Goal: Communication & Community: Ask a question

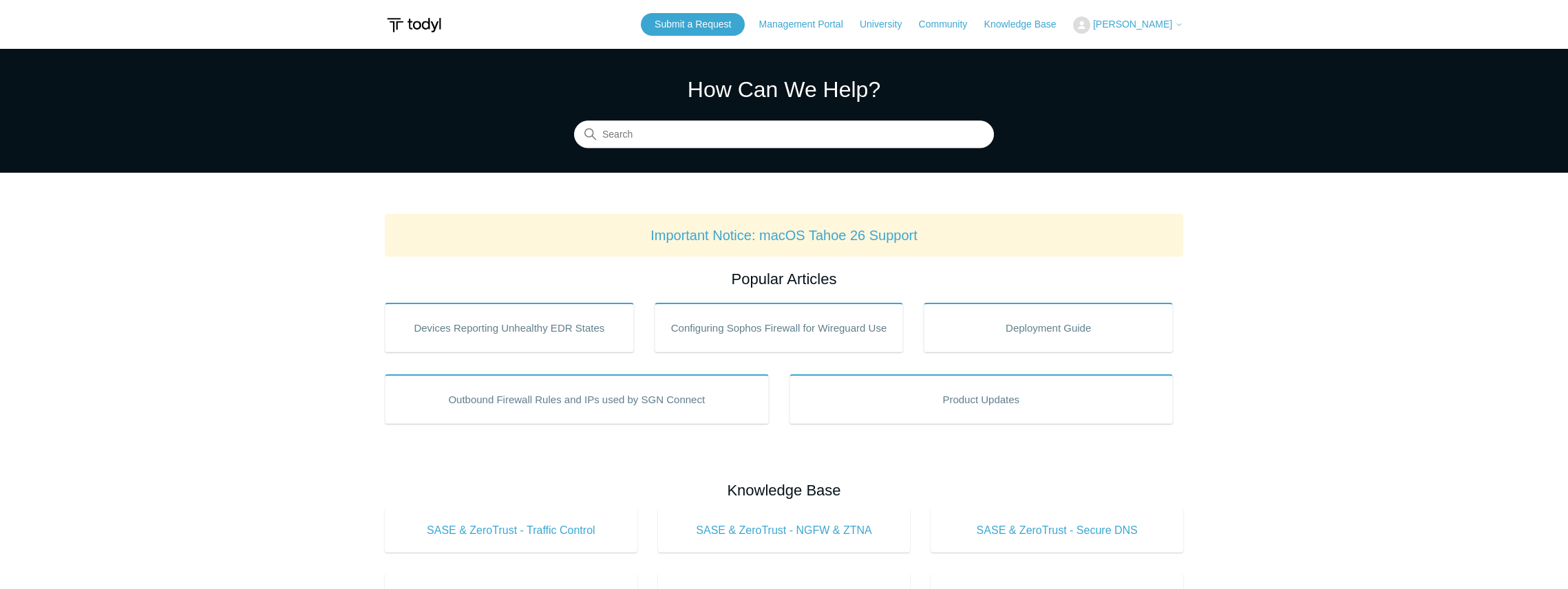
click at [1156, 18] on button "[PERSON_NAME]" at bounding box center [1128, 25] width 110 height 17
click at [1160, 47] on link "My Support Requests" at bounding box center [1141, 54] width 134 height 24
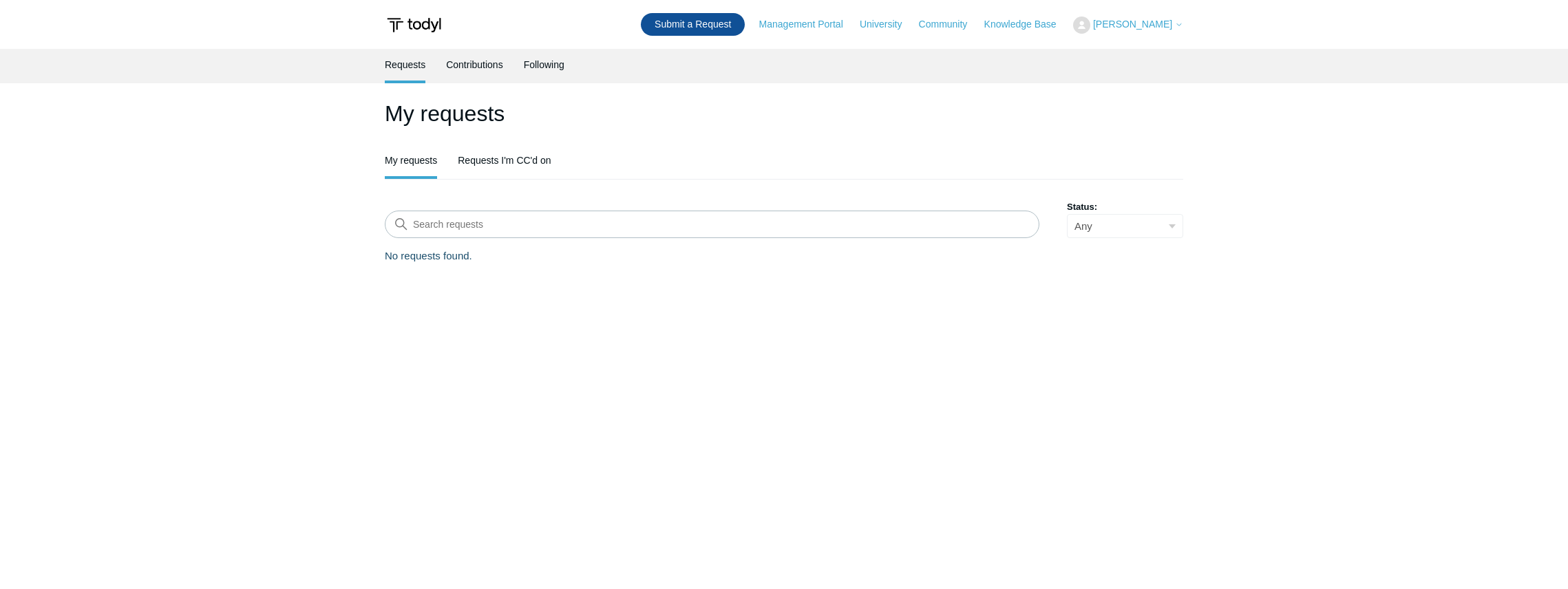
click at [718, 26] on link "Submit a Request" at bounding box center [693, 24] width 104 height 23
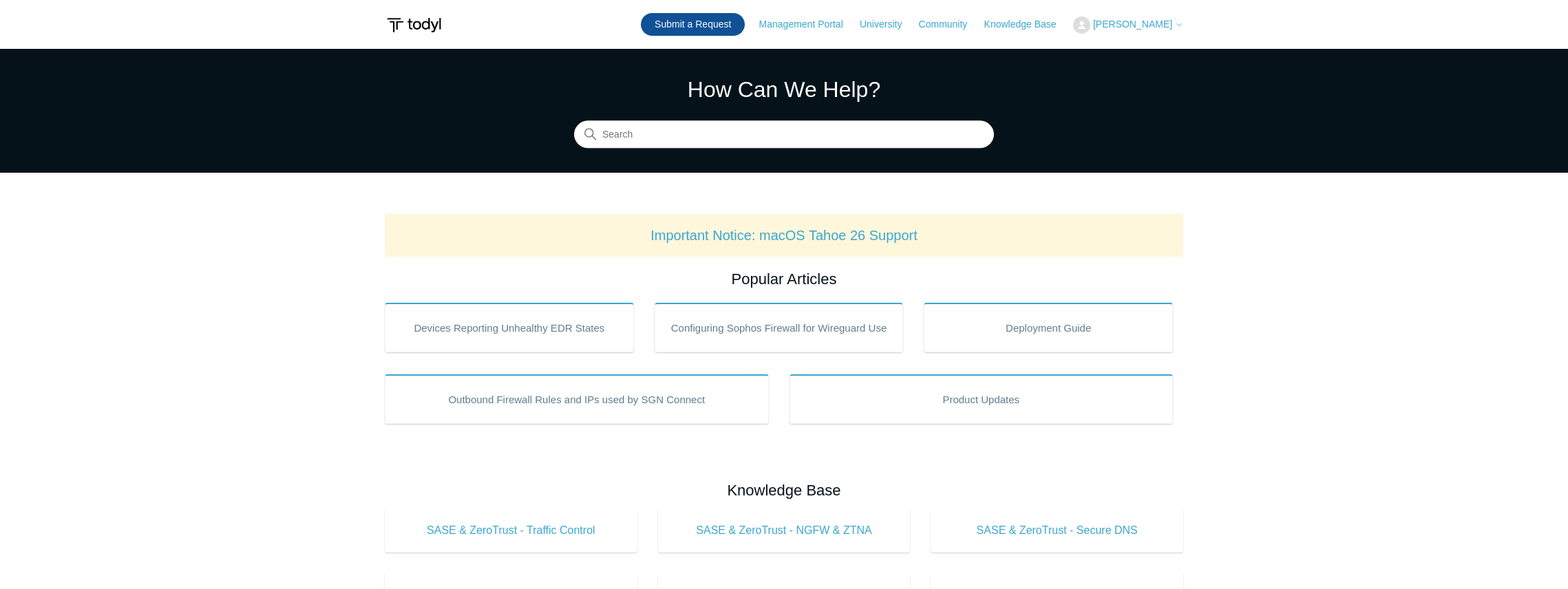
click at [666, 22] on link "Submit a Request" at bounding box center [693, 24] width 104 height 23
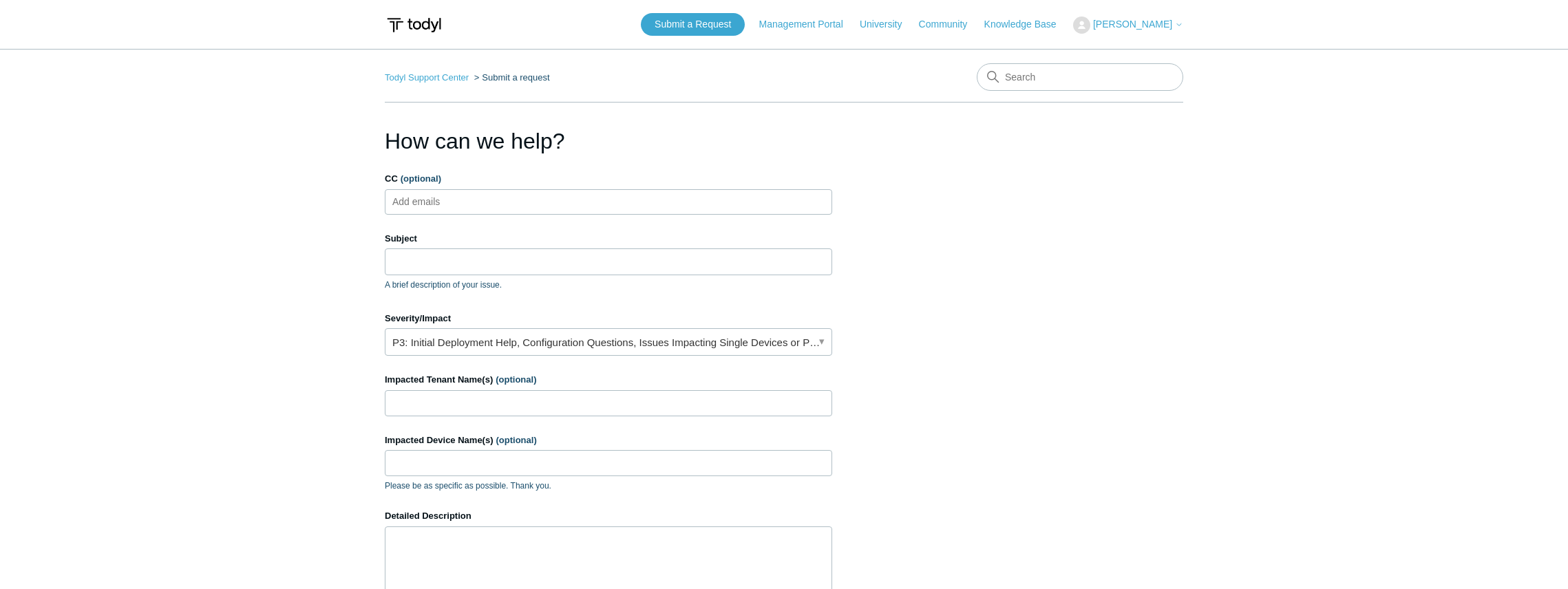
click at [438, 200] on input "CC (optional)" at bounding box center [429, 201] width 82 height 21
type input "[EMAIL_ADDRESS][DOMAIN_NAME]"
click at [607, 284] on p "A brief description of your issue." at bounding box center [609, 285] width 447 height 12
click at [598, 266] on input "Subject" at bounding box center [609, 262] width 447 height 26
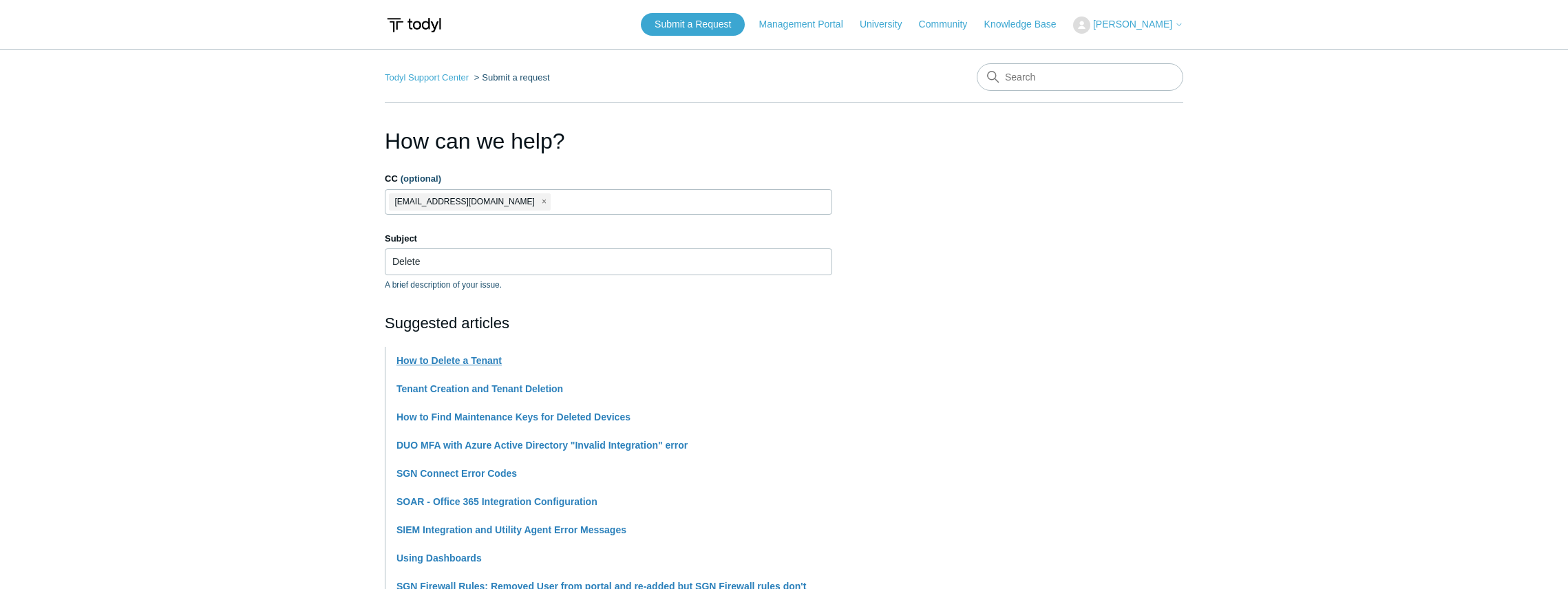
click at [467, 358] on link "How to Delete a Tenant" at bounding box center [449, 361] width 105 height 11
click at [434, 260] on input "Delete" at bounding box center [609, 262] width 447 height 26
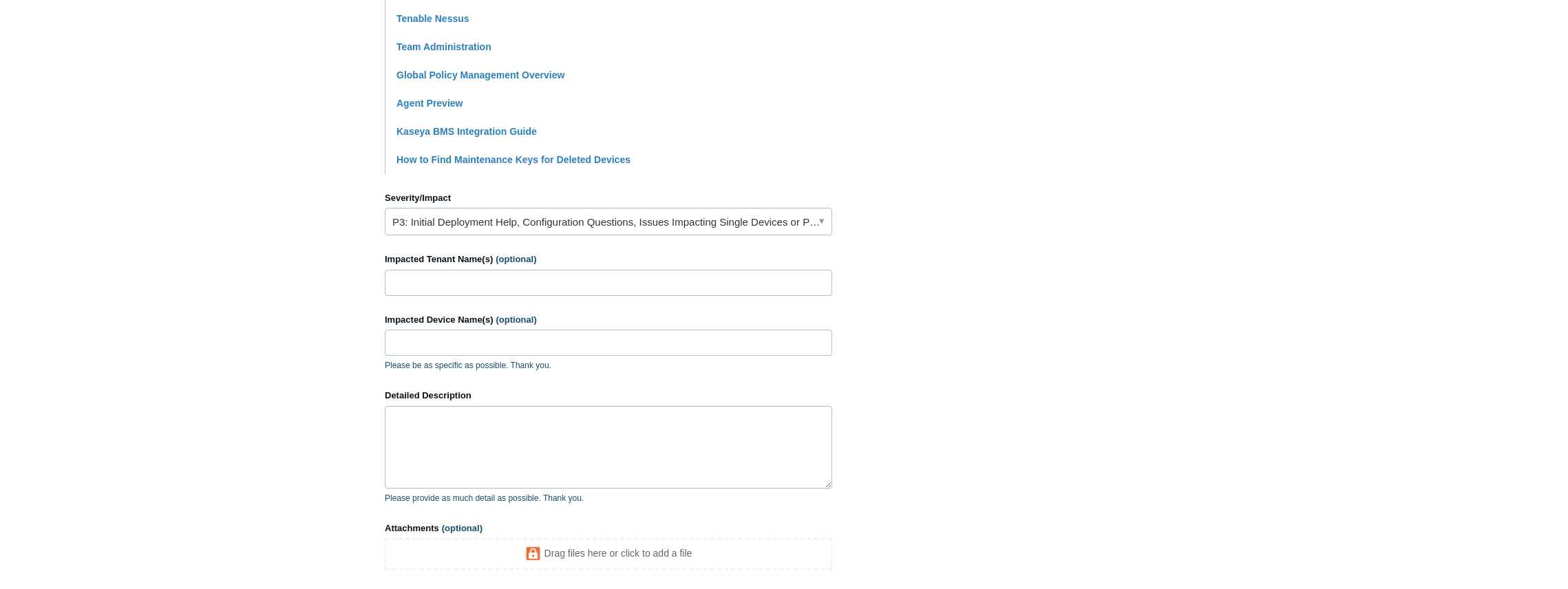
scroll to position [458, 0]
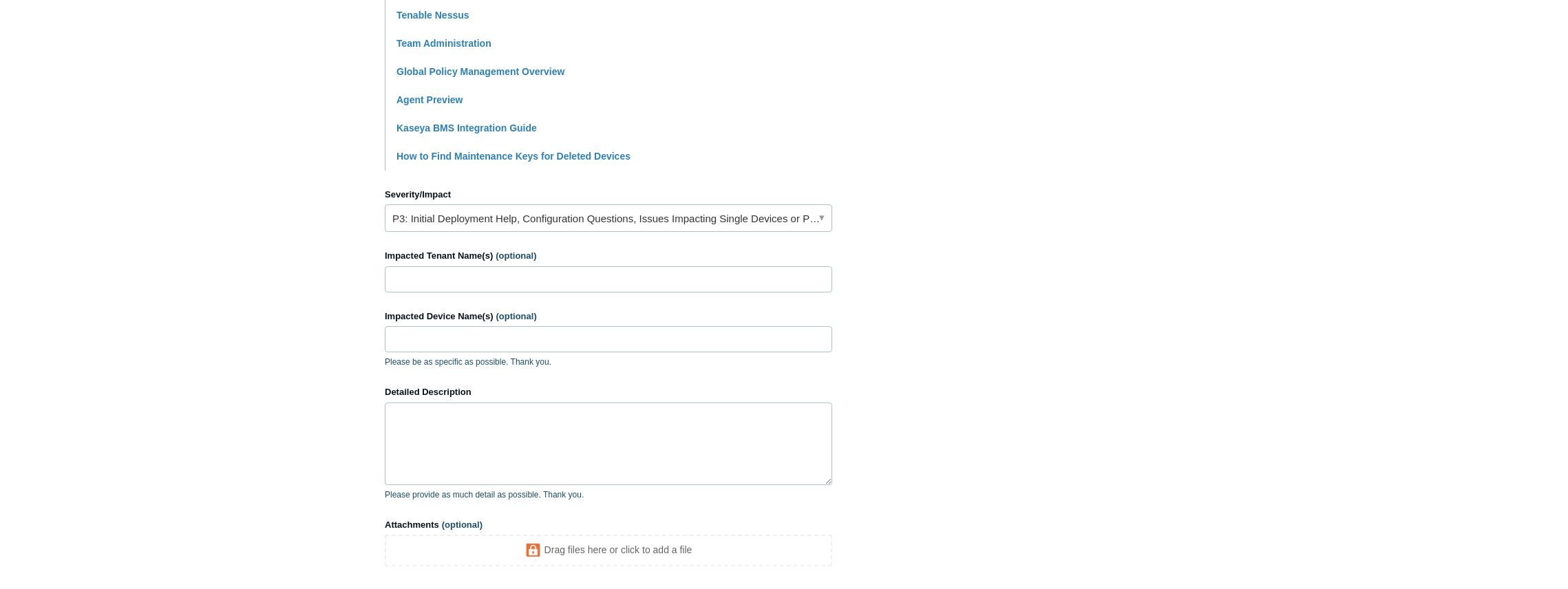
type input "Delete Tenant"
click at [402, 288] on input "Impacted Tenant Name(s) (optional)" at bounding box center [609, 280] width 447 height 26
drag, startPoint x: 474, startPoint y: 280, endPoint x: 292, endPoint y: 282, distance: 182.0
click at [259, 282] on main "Todyl Support Center Submit a request How can we help? CC (optional) Kferrell@t…" at bounding box center [784, 113] width 1568 height 1044
paste input "Toasted Yolk Cafe"
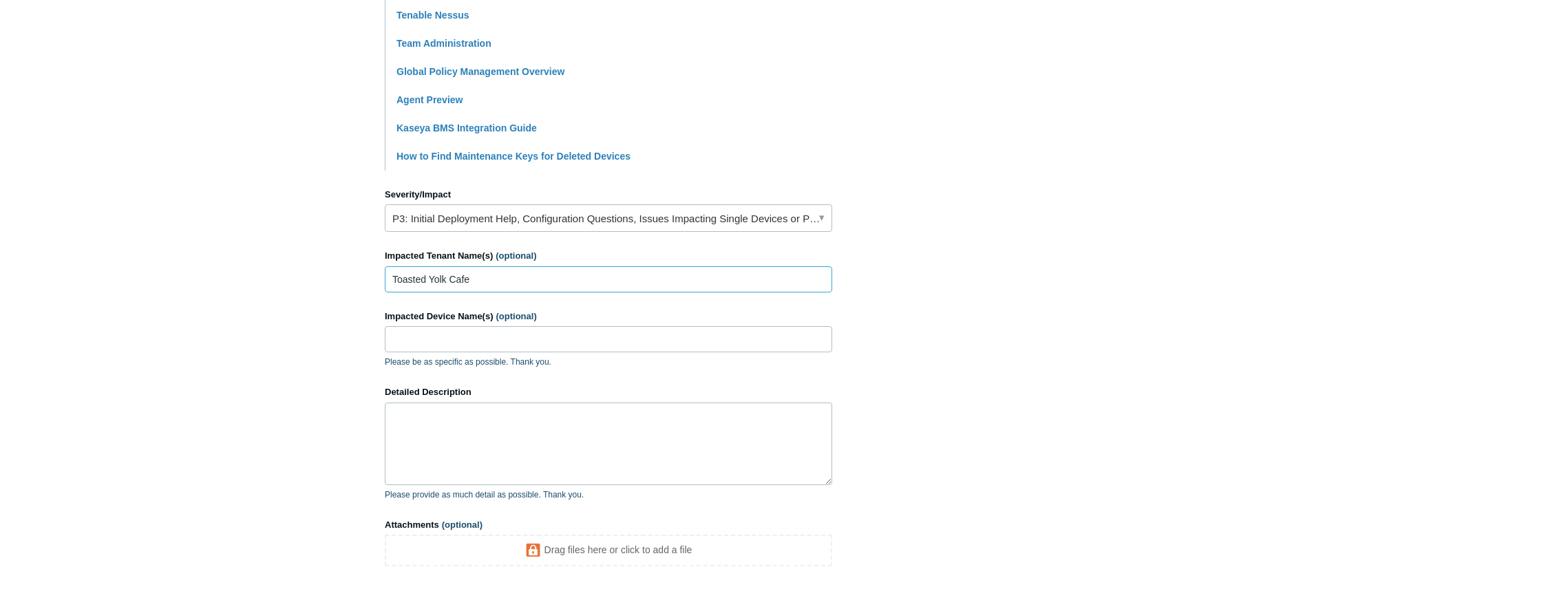
type input "Toasted Yolk Cafe"
click at [421, 338] on input "Impacted Device Name(s) (optional)" at bounding box center [609, 339] width 447 height 26
type input "none"
click at [385, 424] on textarea "Detailed Description" at bounding box center [609, 444] width 447 height 82
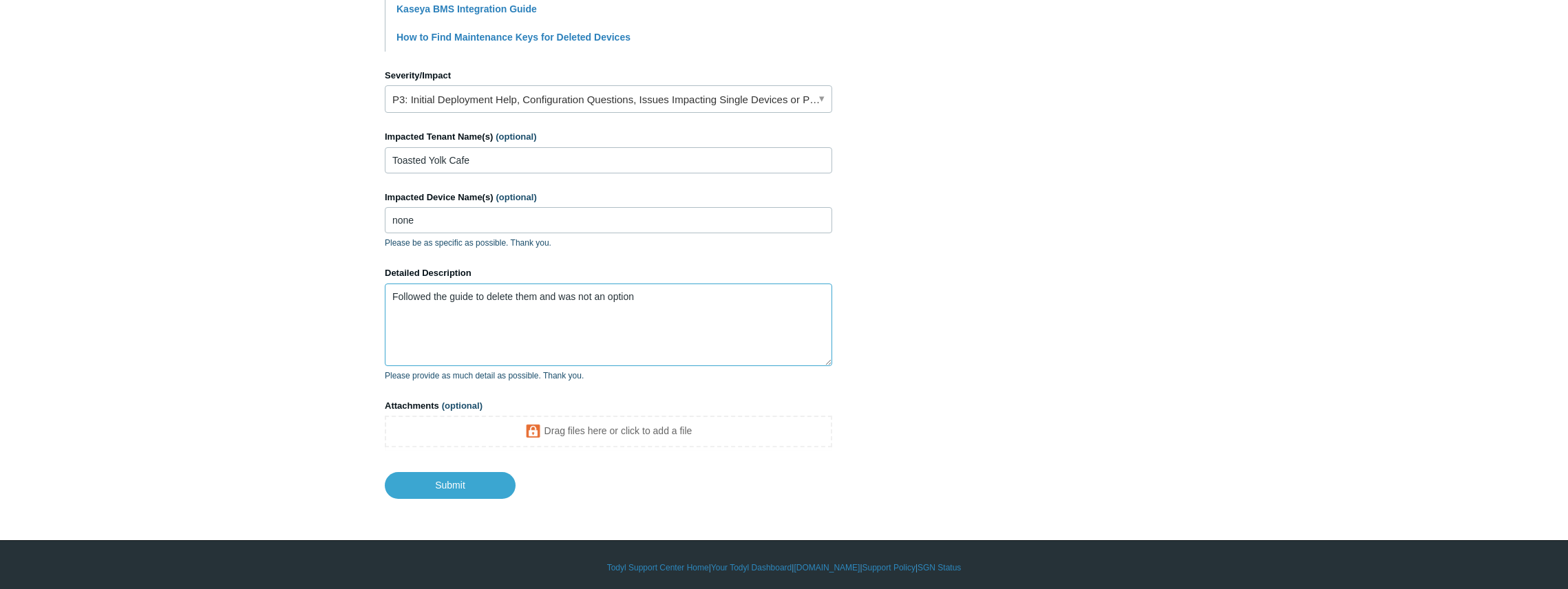
scroll to position [580, 0]
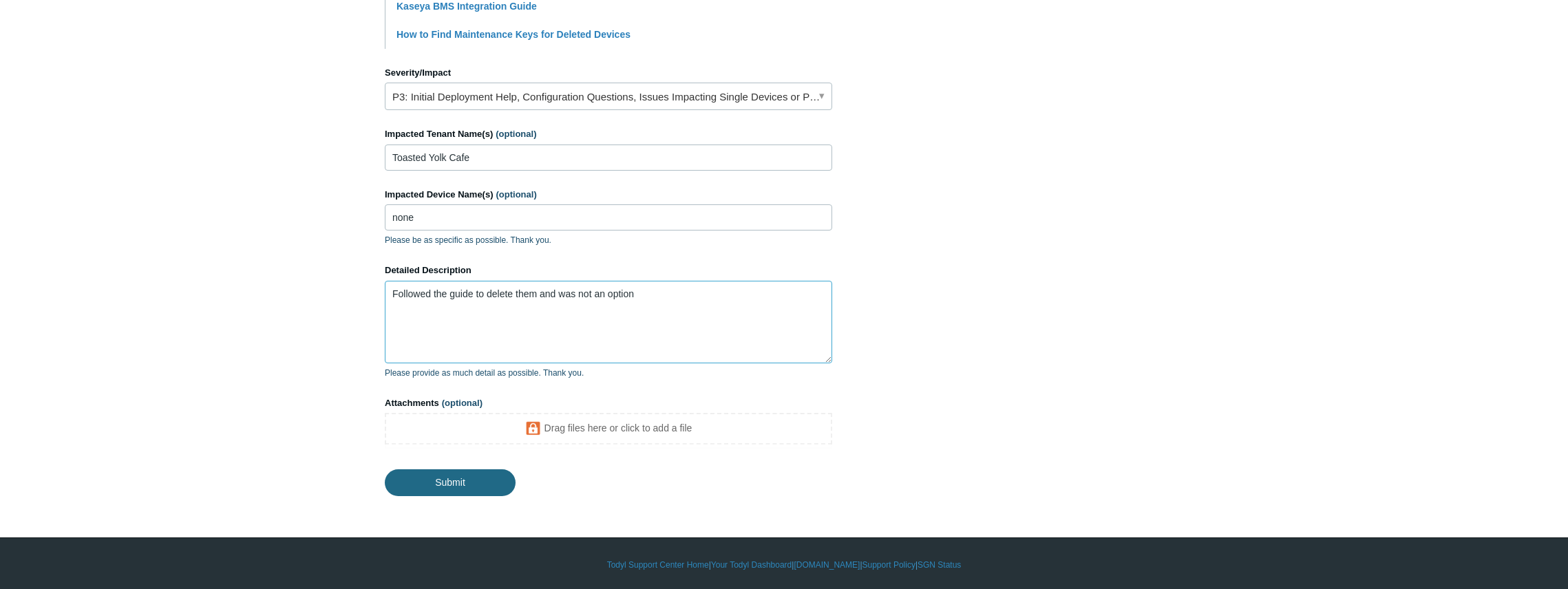
type textarea "Followed the guide to delete them and was not an option"
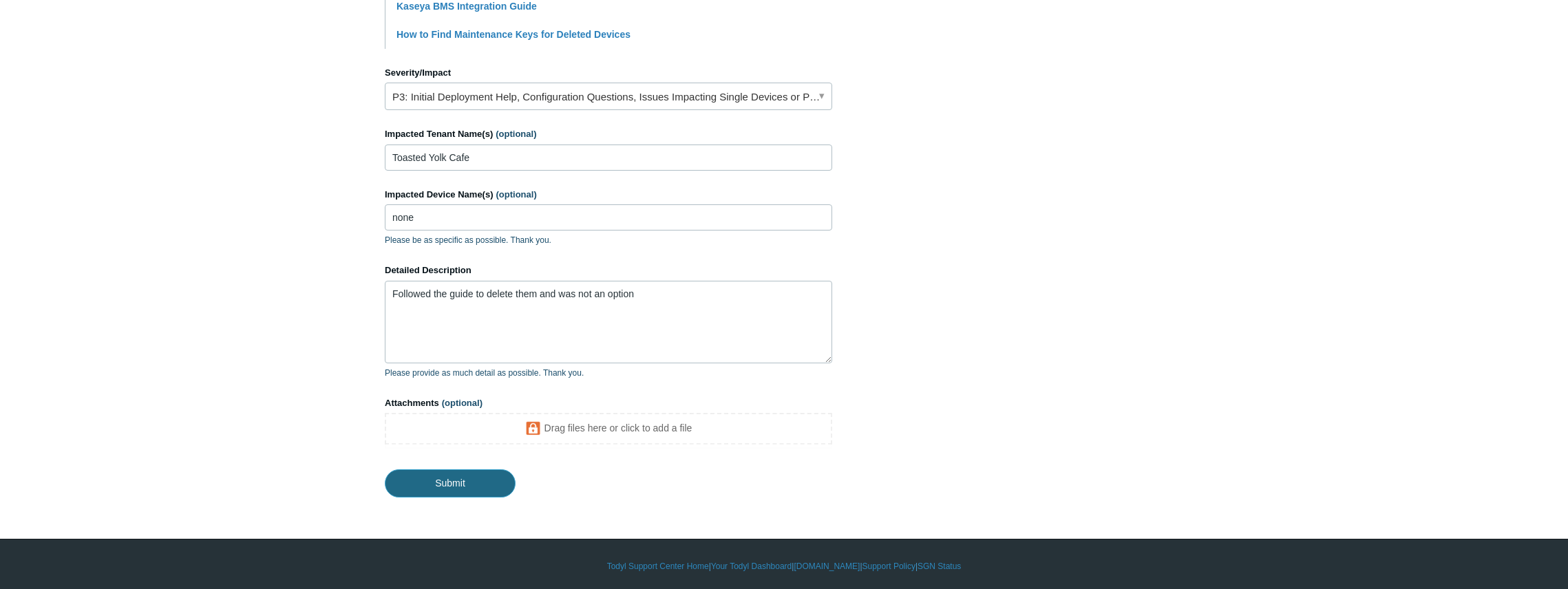
click at [479, 473] on input "Submit" at bounding box center [450, 483] width 131 height 28
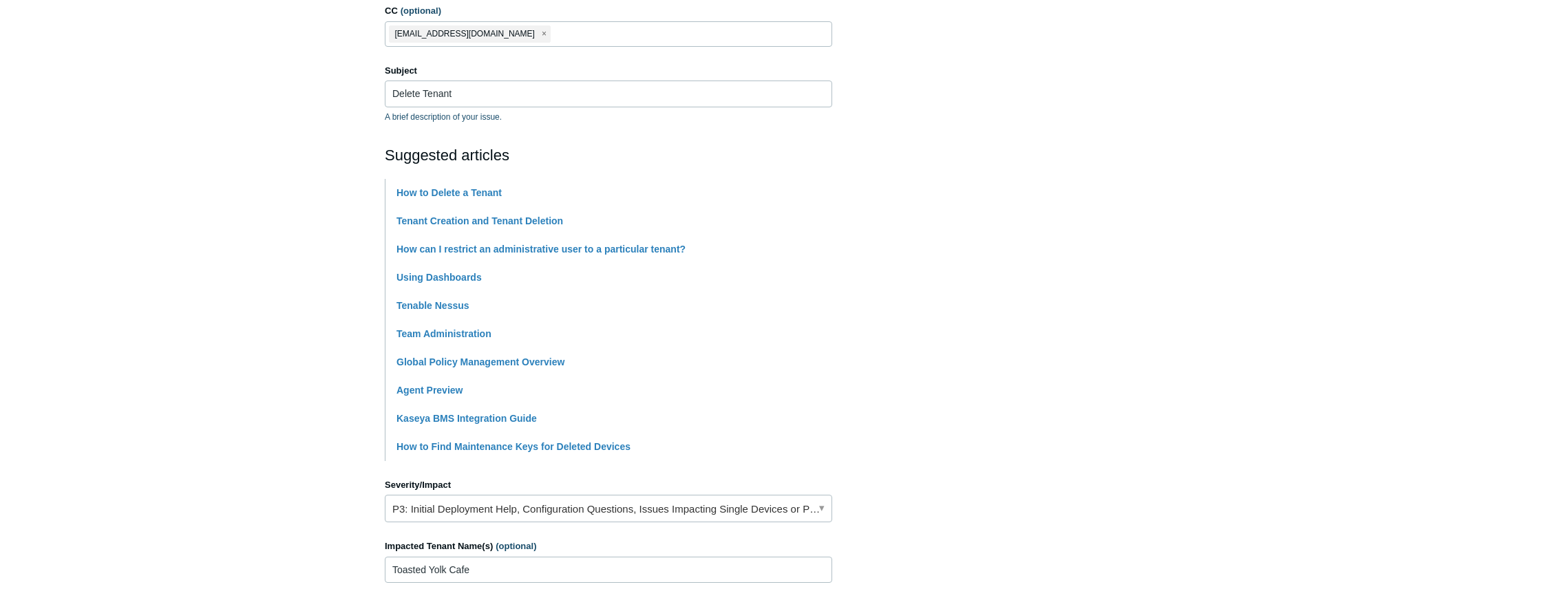
scroll to position [167, 0]
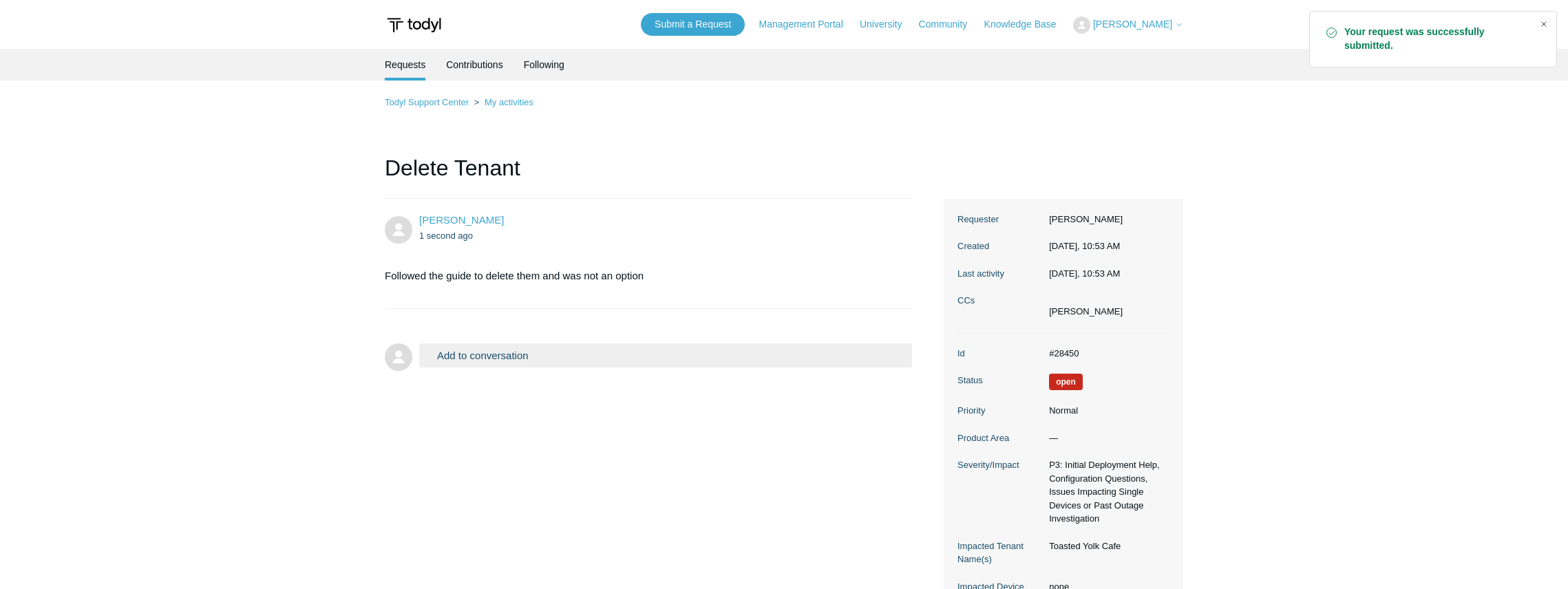
click at [1545, 25] on div "Close" at bounding box center [1544, 24] width 19 height 19
